Goal: Task Accomplishment & Management: Manage account settings

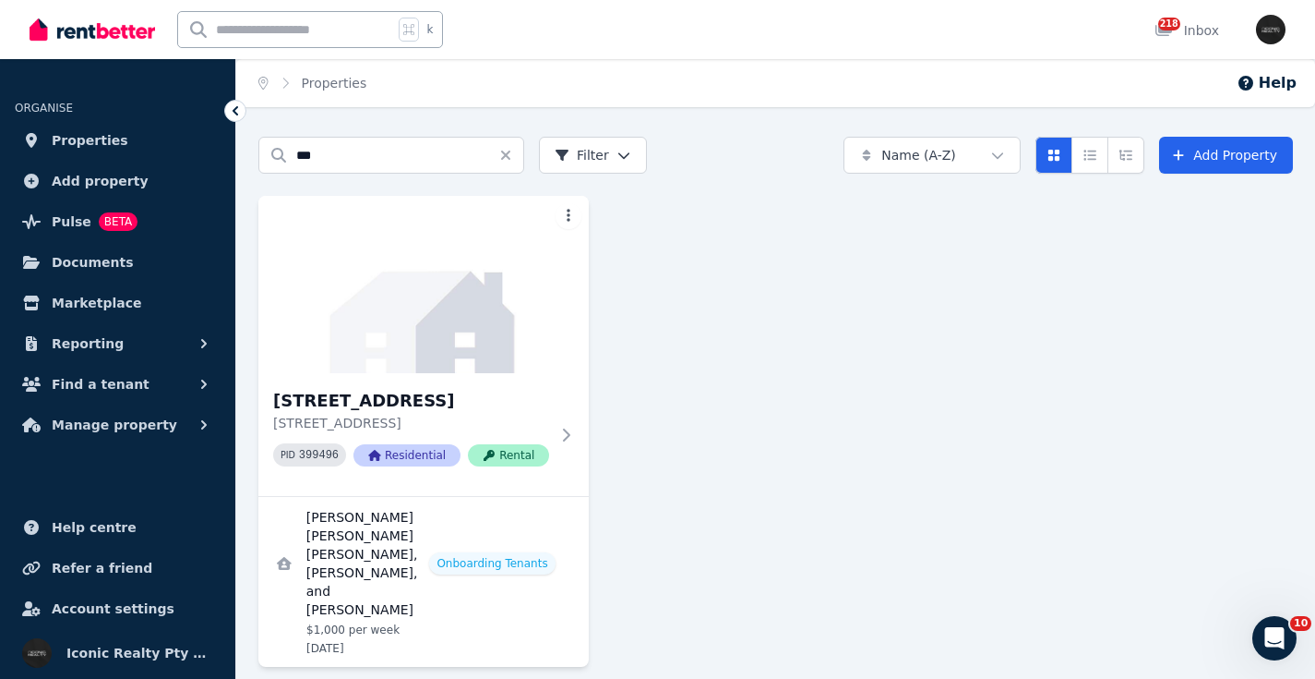
click at [331, 36] on input "text" at bounding box center [285, 29] width 215 height 35
type input "*****"
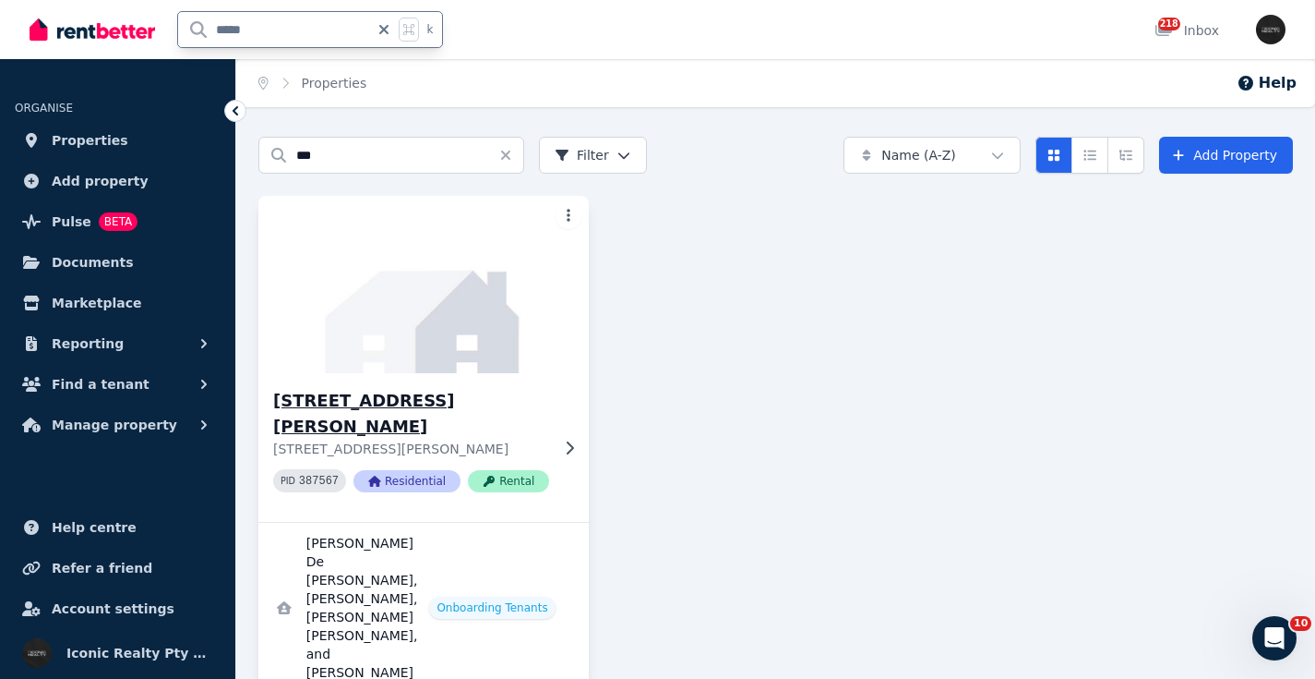
click at [416, 300] on img at bounding box center [423, 284] width 347 height 186
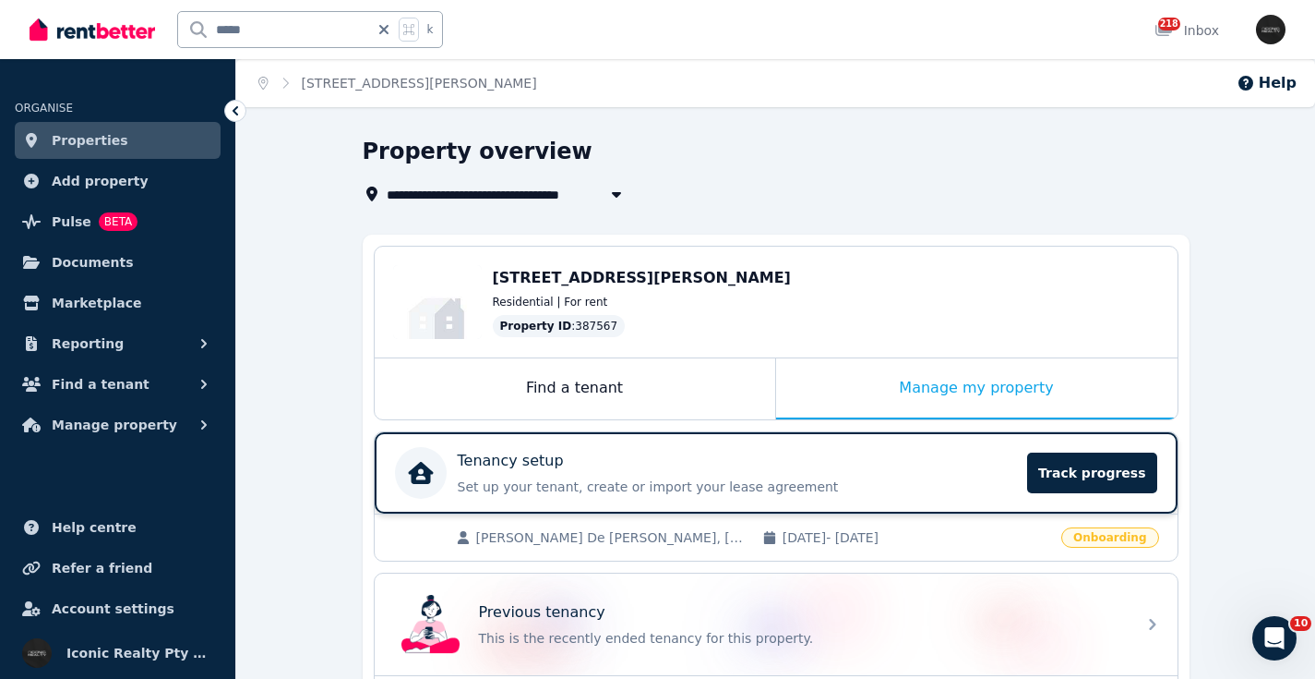
click at [635, 462] on div "Tenancy setup" at bounding box center [737, 461] width 559 height 22
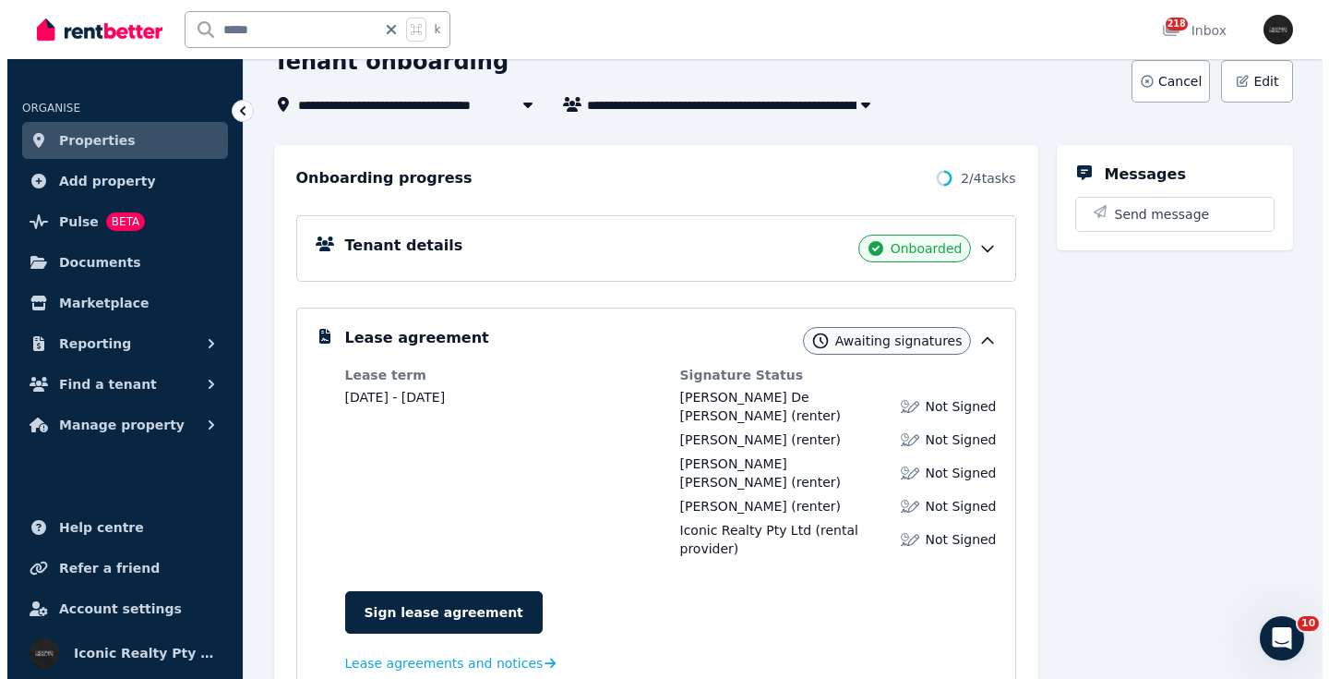
scroll to position [118, 0]
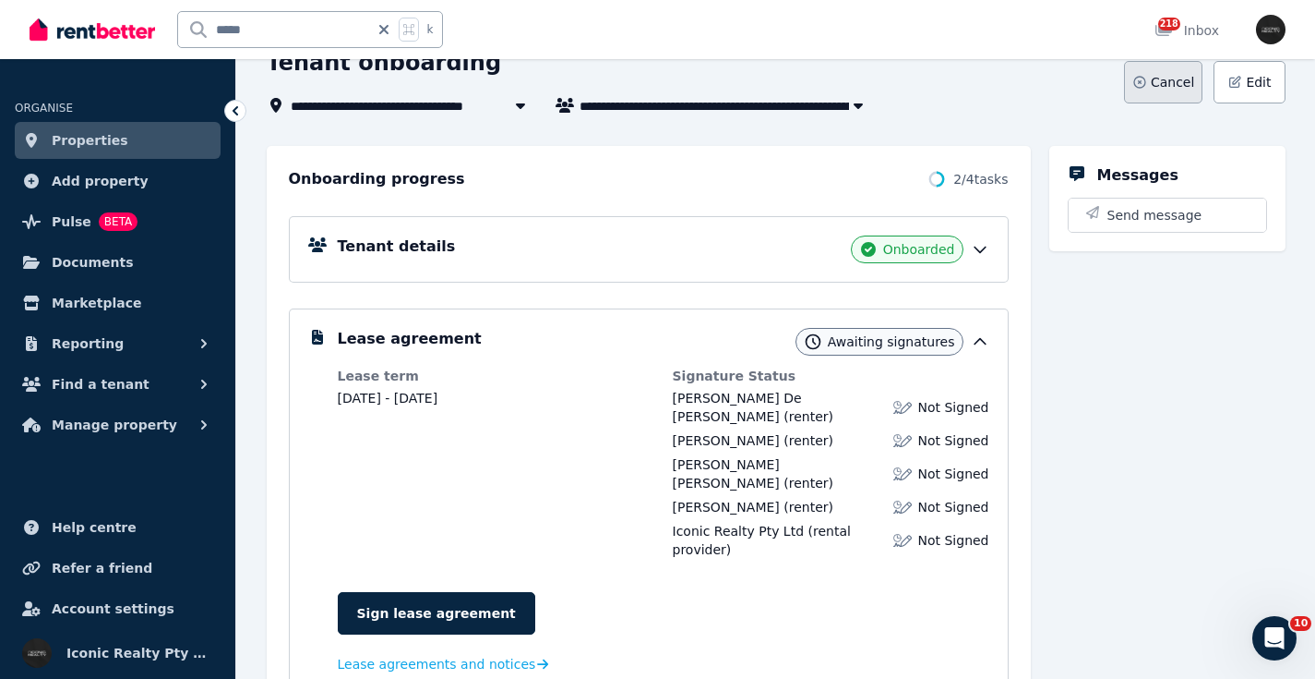
click at [1165, 77] on span "Cancel" at bounding box center [1172, 82] width 43 height 18
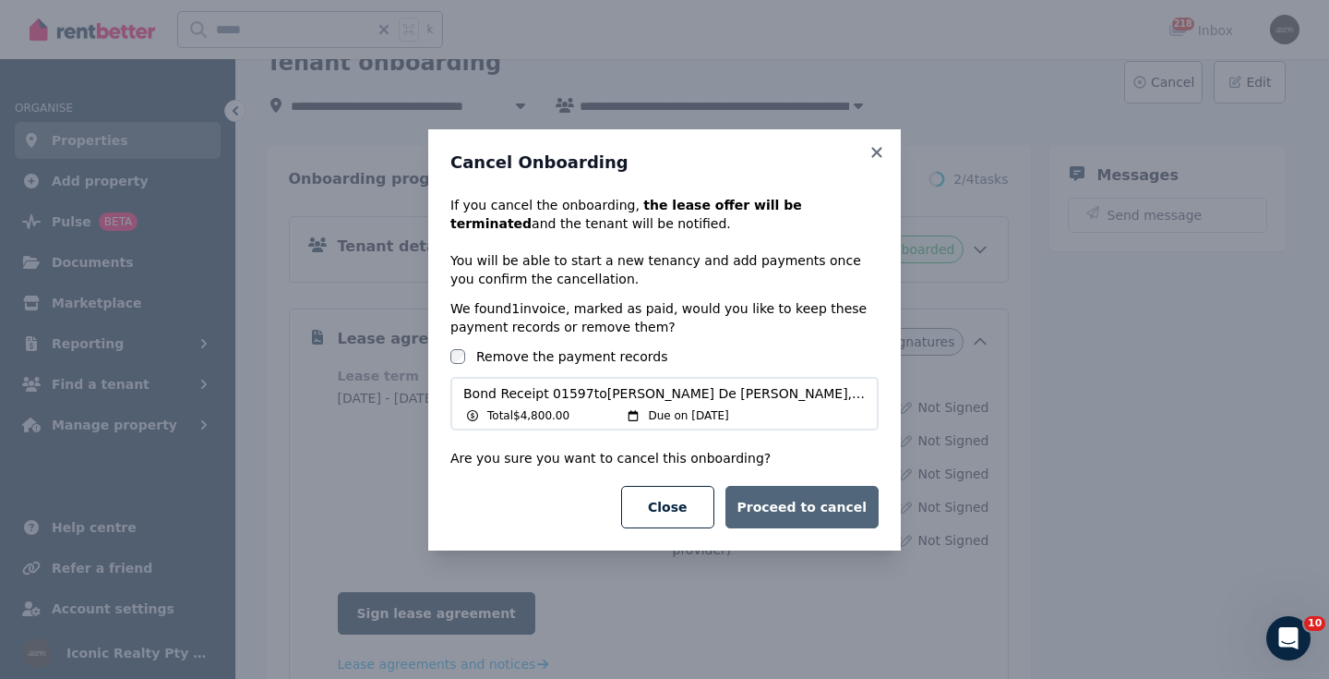
click at [823, 508] on button "Proceed to cancel" at bounding box center [802, 507] width 153 height 42
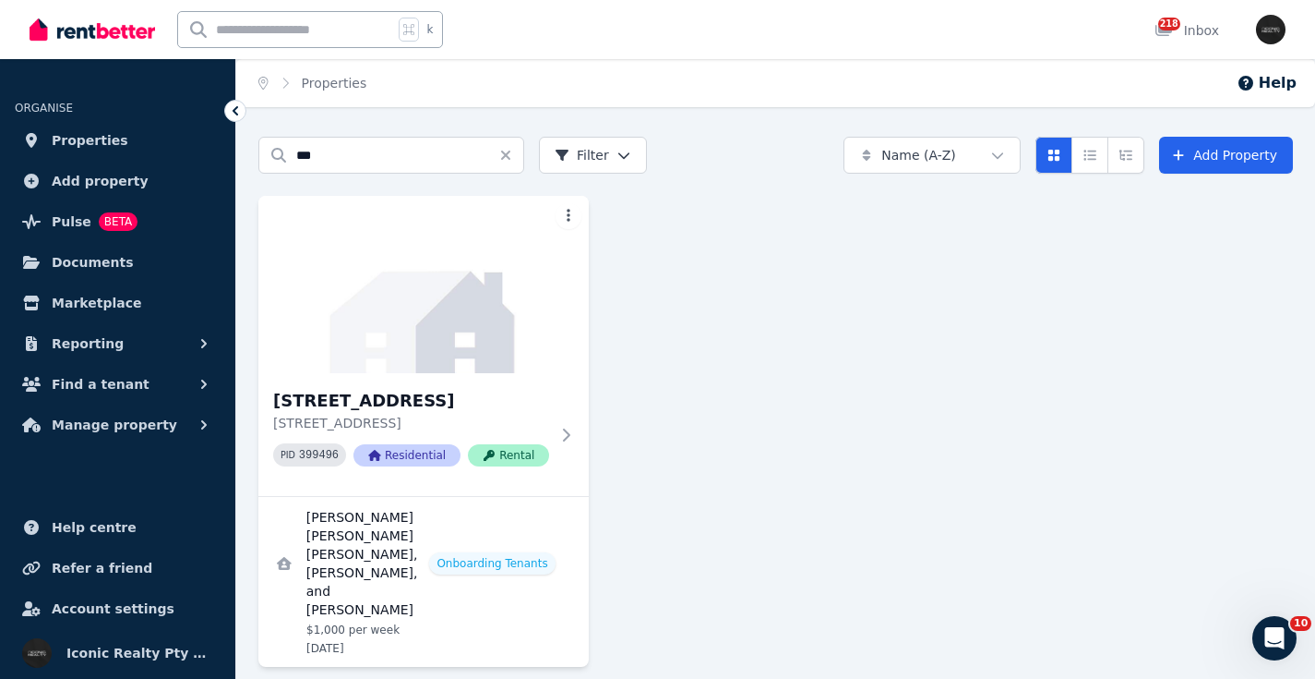
click at [309, 23] on input "text" at bounding box center [285, 29] width 215 height 35
click at [99, 342] on span "Reporting" at bounding box center [88, 343] width 72 height 22
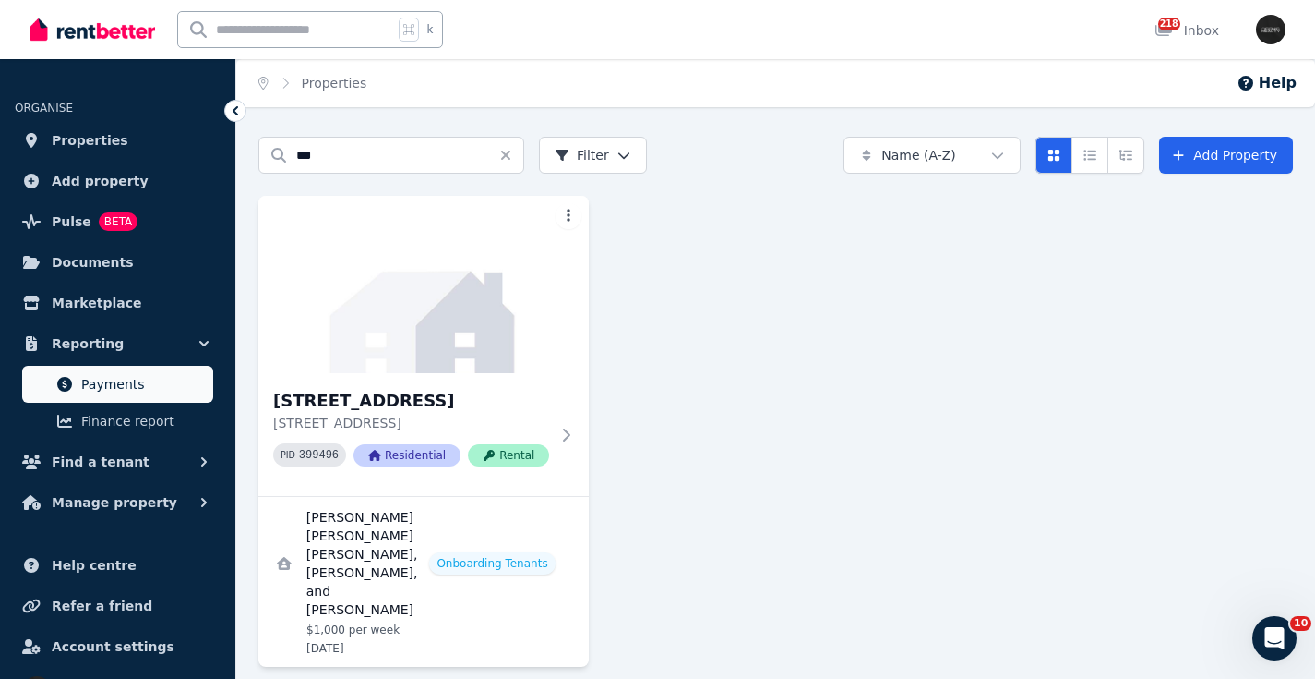
click at [115, 390] on span "Payments" at bounding box center [143, 384] width 125 height 22
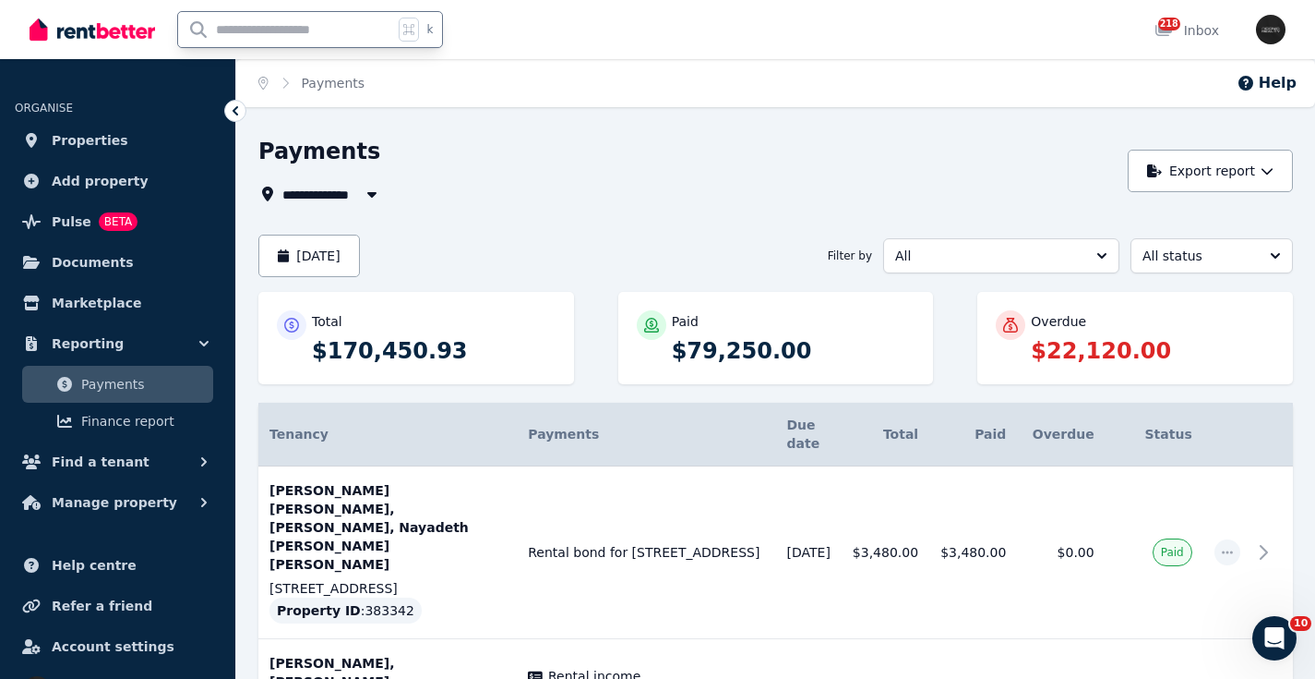
click at [274, 38] on input "text" at bounding box center [285, 29] width 215 height 35
type input "**********"
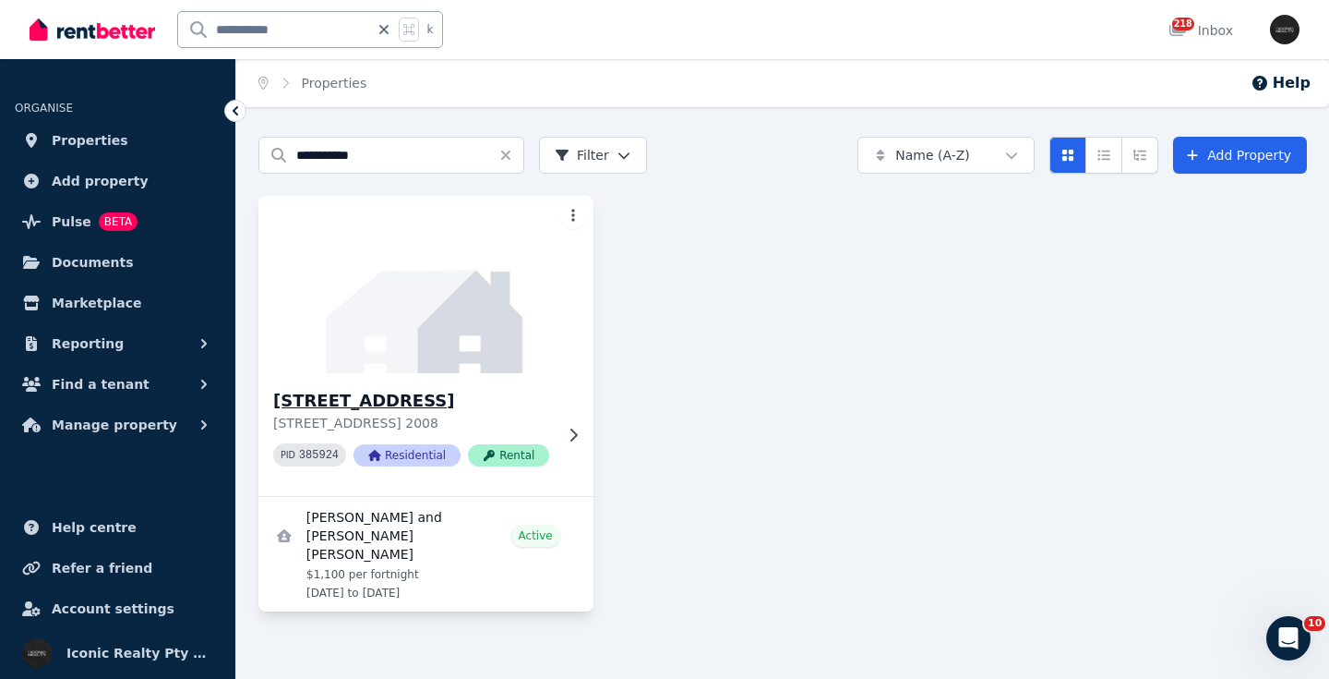
click at [438, 308] on img at bounding box center [426, 284] width 352 height 186
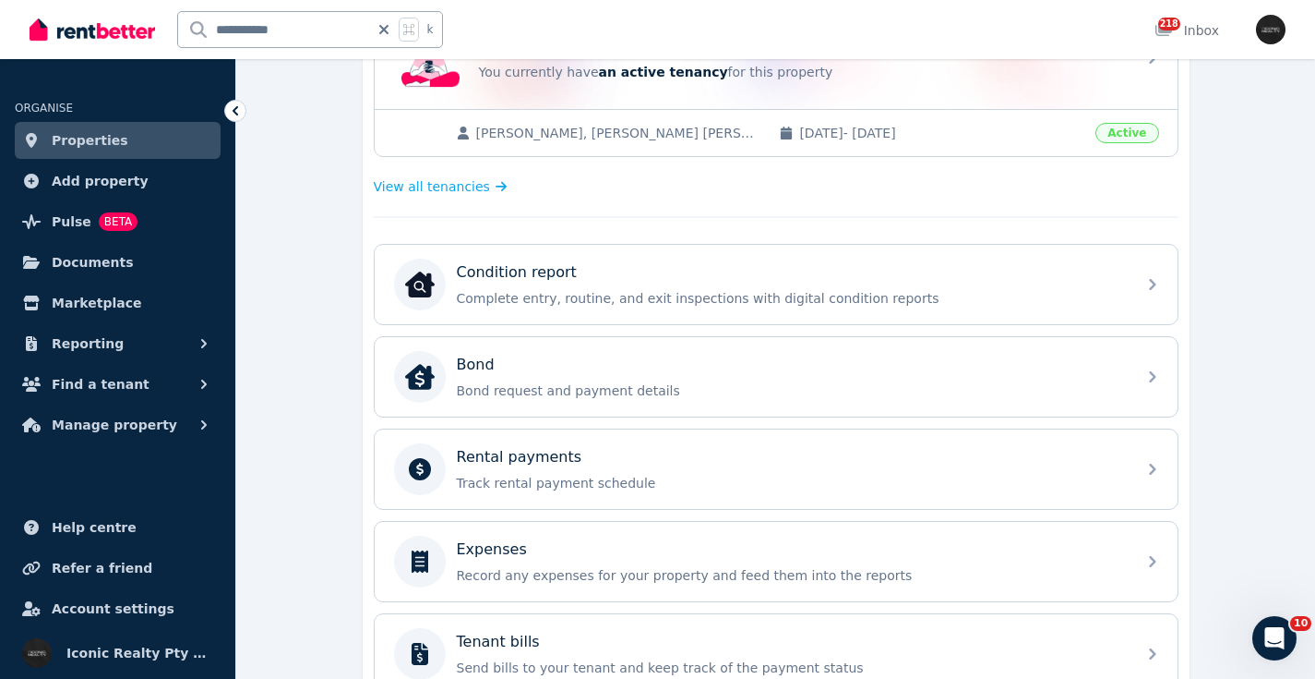
scroll to position [502, 0]
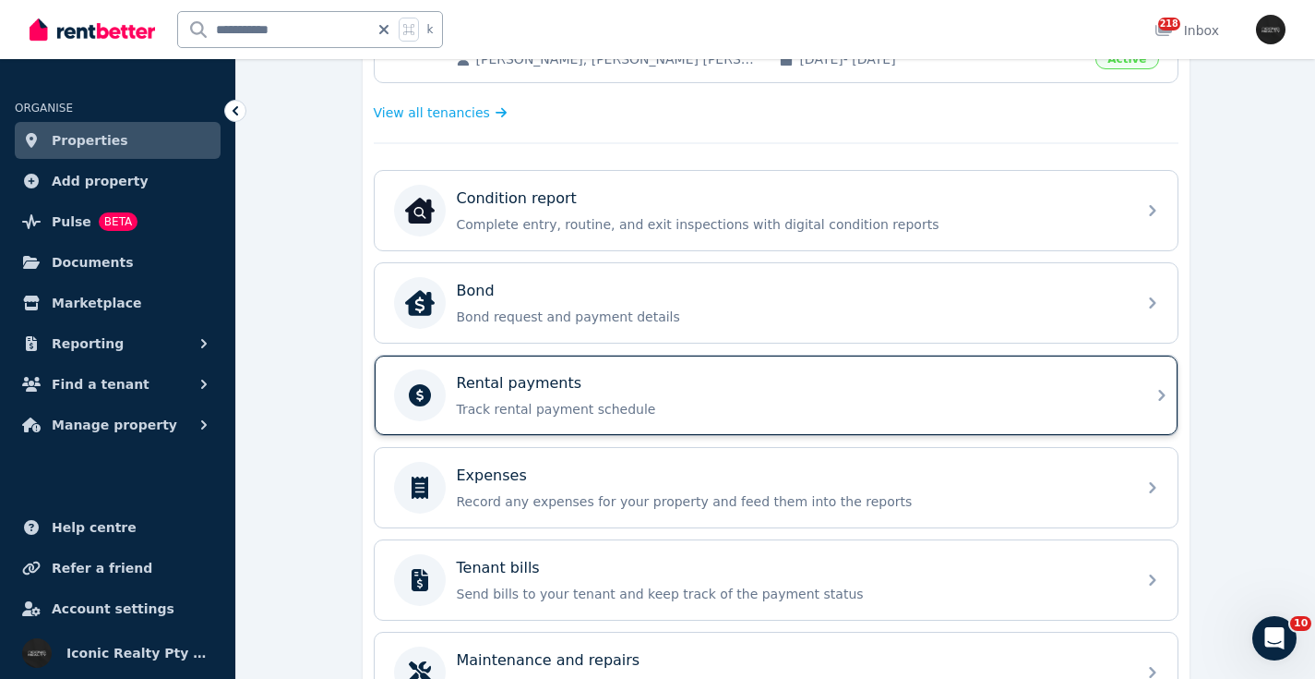
click at [850, 399] on div "Rental payments Track rental payment schedule" at bounding box center [791, 395] width 668 height 46
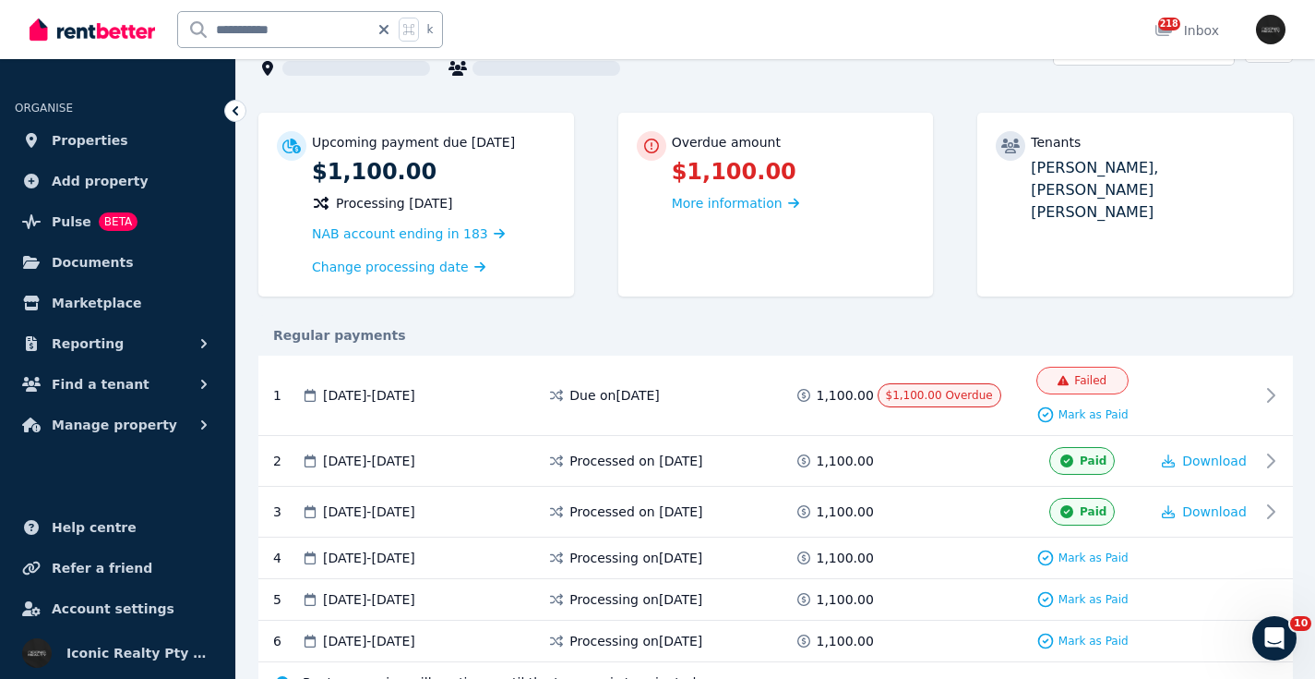
scroll to position [215, 0]
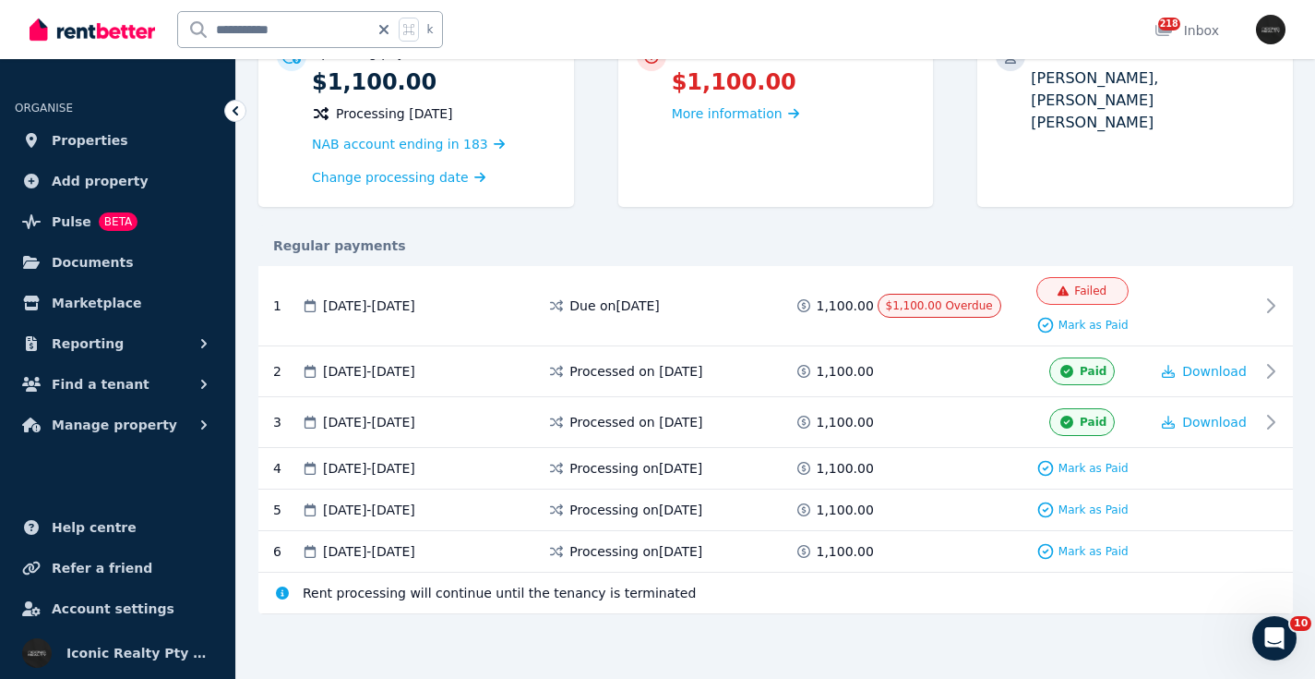
click at [957, 463] on span at bounding box center [947, 468] width 138 height 18
